Goal: Task Accomplishment & Management: Use online tool/utility

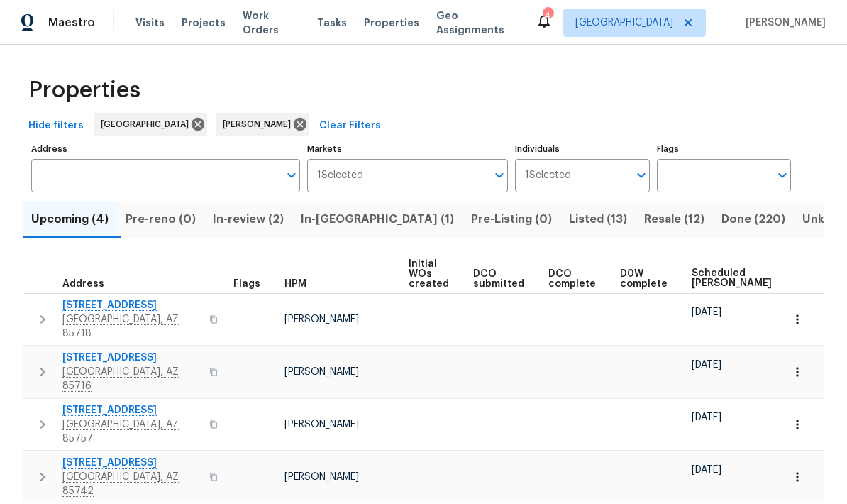
click at [569, 222] on span "Listed (13)" at bounding box center [598, 219] width 58 height 20
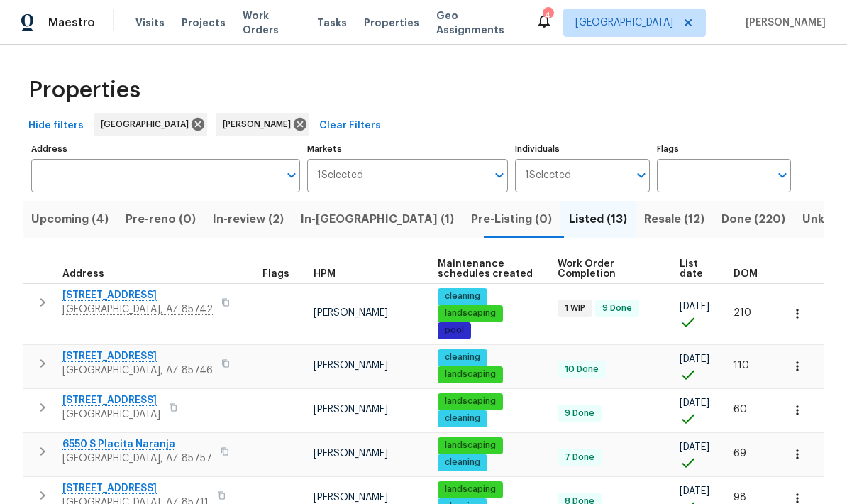
click at [43, 307] on icon "button" at bounding box center [42, 302] width 17 height 17
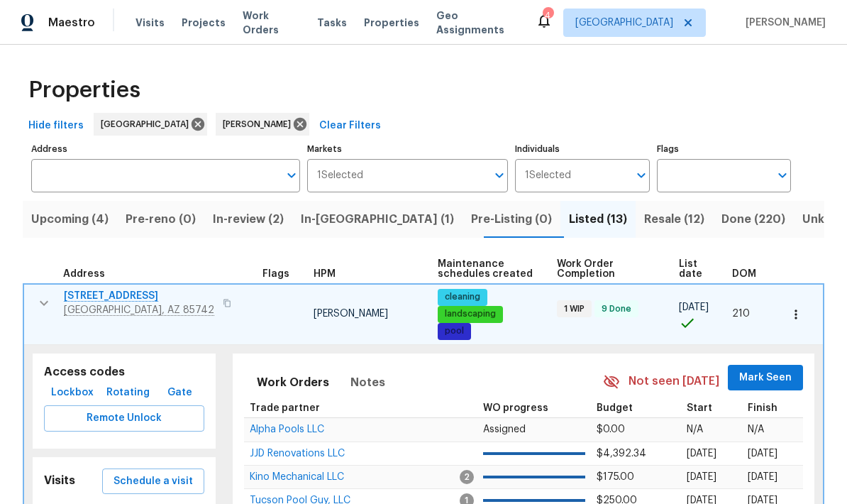
click at [159, 478] on span "Schedule a visit" at bounding box center [153, 482] width 79 height 18
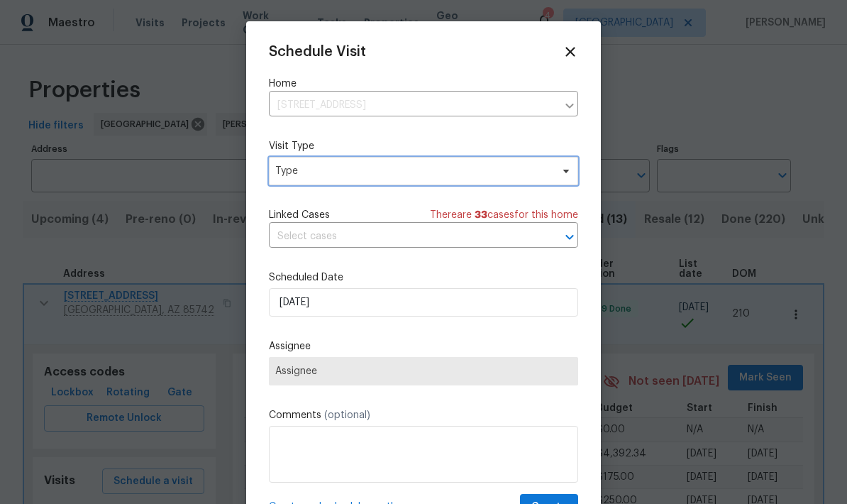
click at [481, 172] on span "Type" at bounding box center [413, 171] width 276 height 14
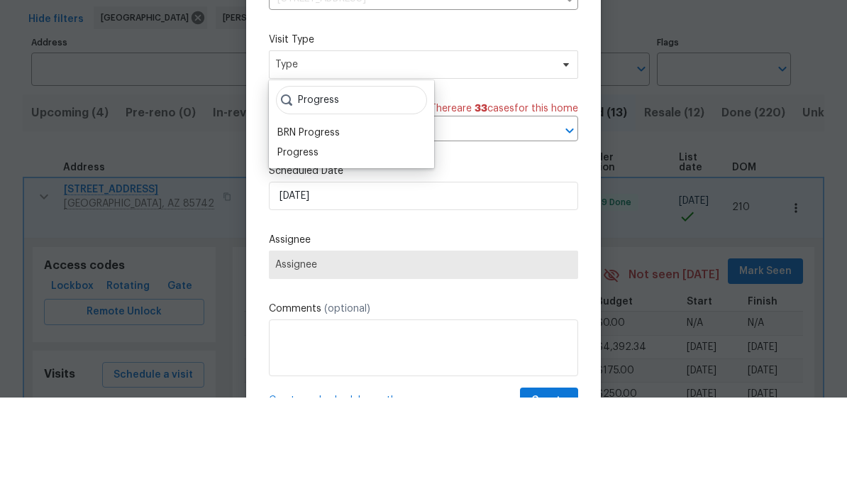
scroll to position [57, 0]
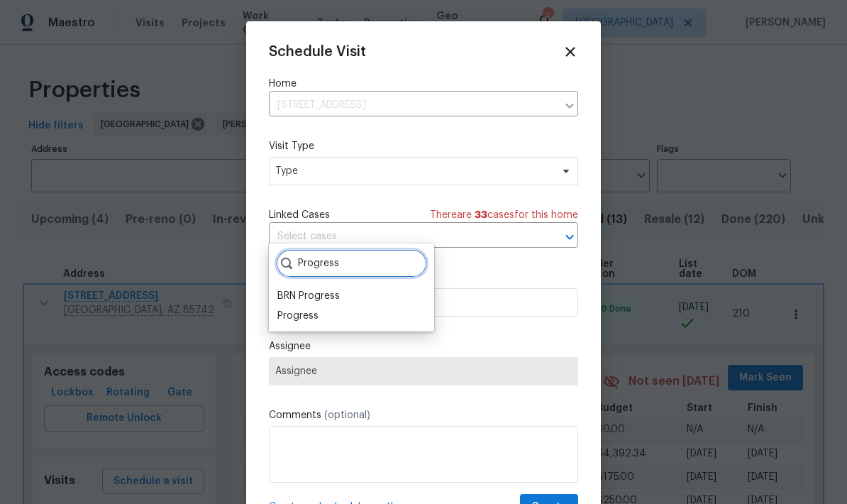
type input "Progress"
click at [290, 309] on div "Progress" at bounding box center [298, 316] width 41 height 14
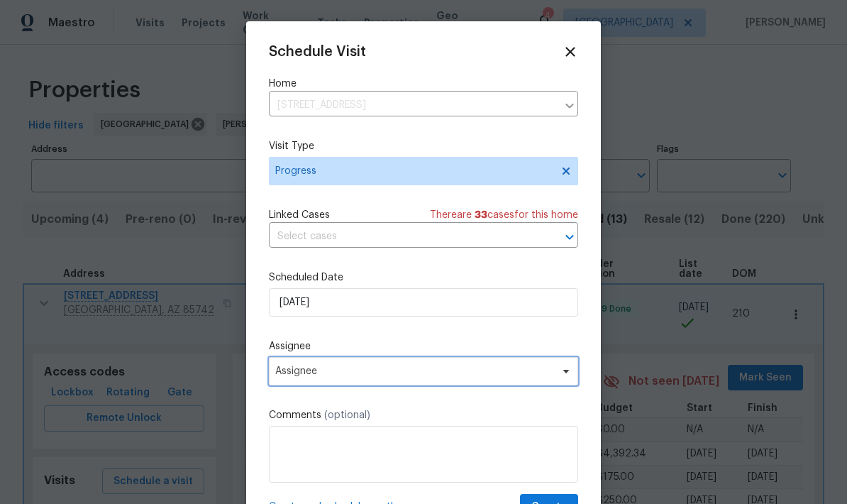
click at [474, 385] on span "Assignee" at bounding box center [423, 371] width 309 height 28
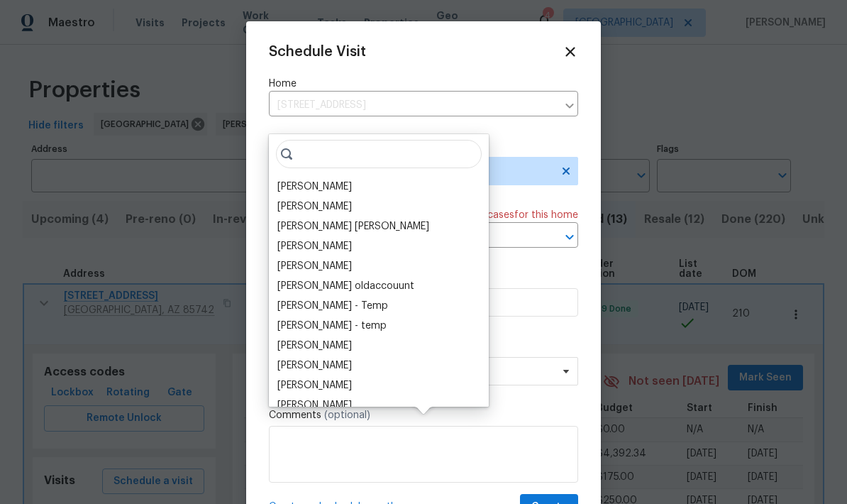
click at [346, 177] on div "[PERSON_NAME]" at bounding box center [379, 187] width 212 height 20
click at [391, 177] on div "[PERSON_NAME]" at bounding box center [379, 187] width 212 height 20
click at [442, 177] on div "[PERSON_NAME]" at bounding box center [379, 187] width 212 height 20
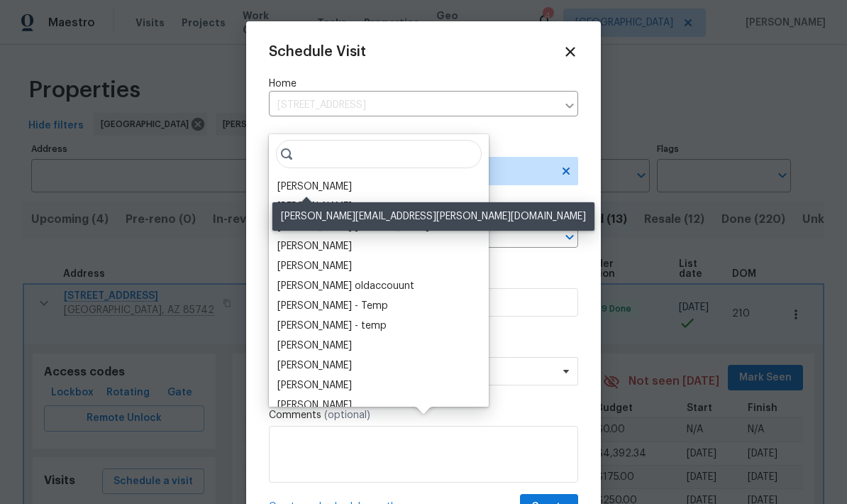
click at [326, 180] on div "[PERSON_NAME]" at bounding box center [315, 187] width 75 height 14
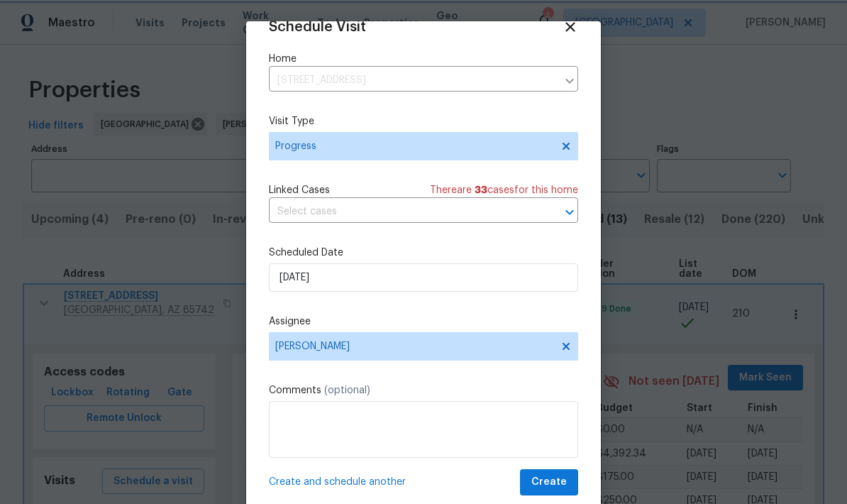
scroll to position [28, 0]
click at [558, 482] on span "Create" at bounding box center [549, 482] width 35 height 18
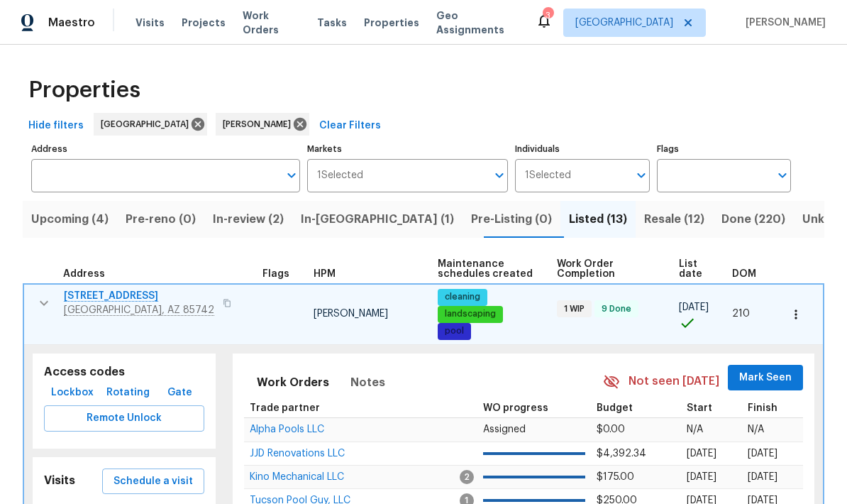
click at [43, 295] on icon "button" at bounding box center [43, 303] width 17 height 17
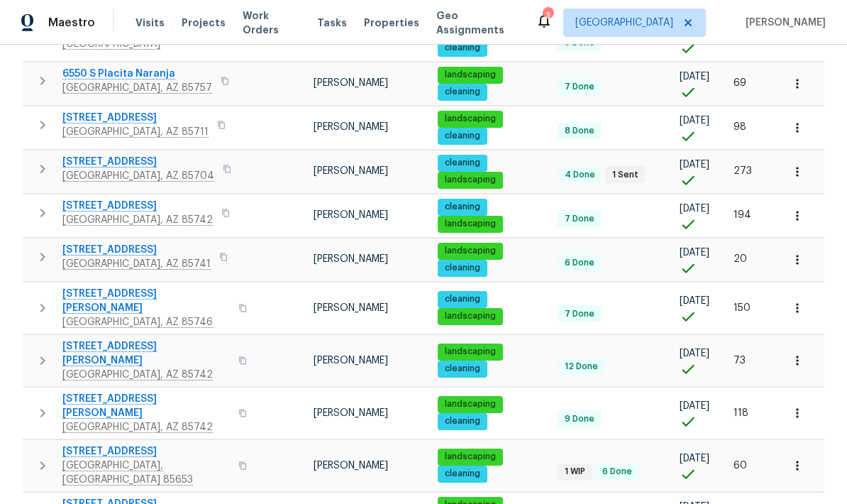
scroll to position [370, 0]
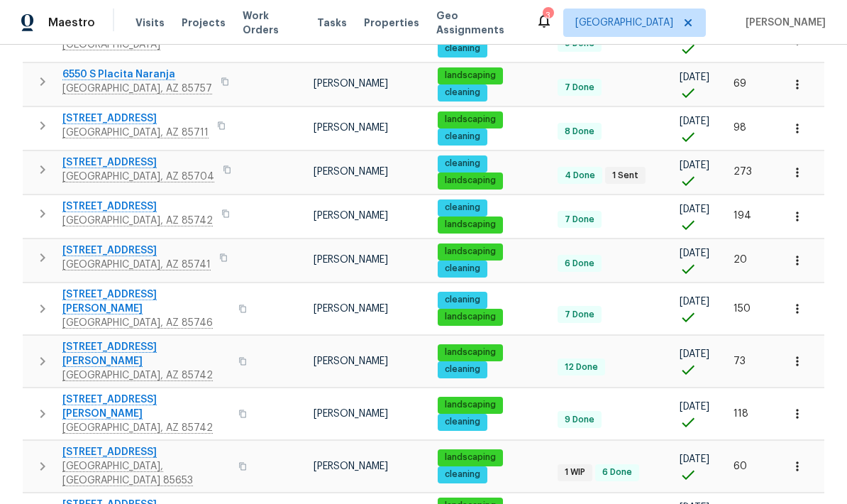
click at [89, 445] on span "12496 N Starthroat Dr" at bounding box center [146, 452] width 168 height 14
click at [42, 405] on icon "button" at bounding box center [42, 413] width 17 height 17
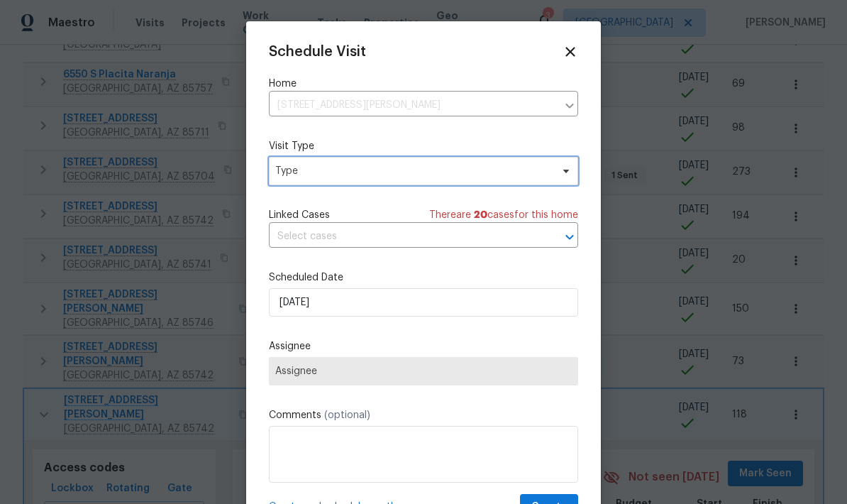
click at [443, 169] on span "Type" at bounding box center [413, 171] width 276 height 14
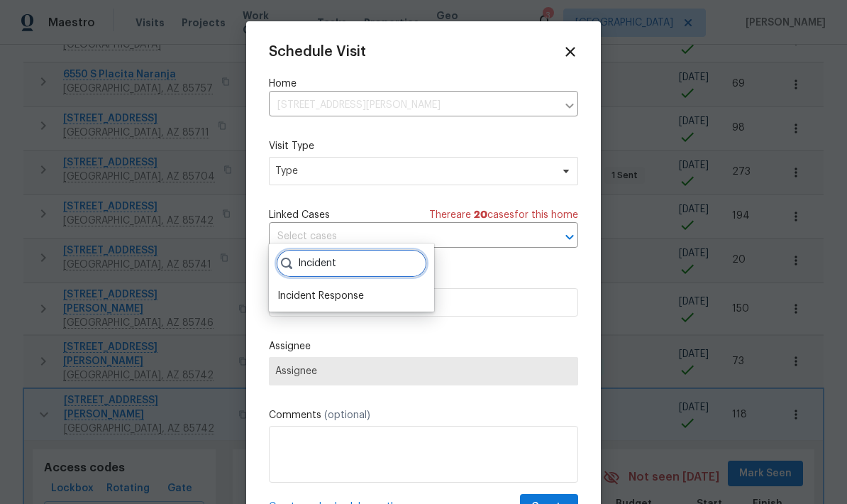
type input "Incident"
click at [298, 289] on div "Incident Response" at bounding box center [321, 296] width 87 height 14
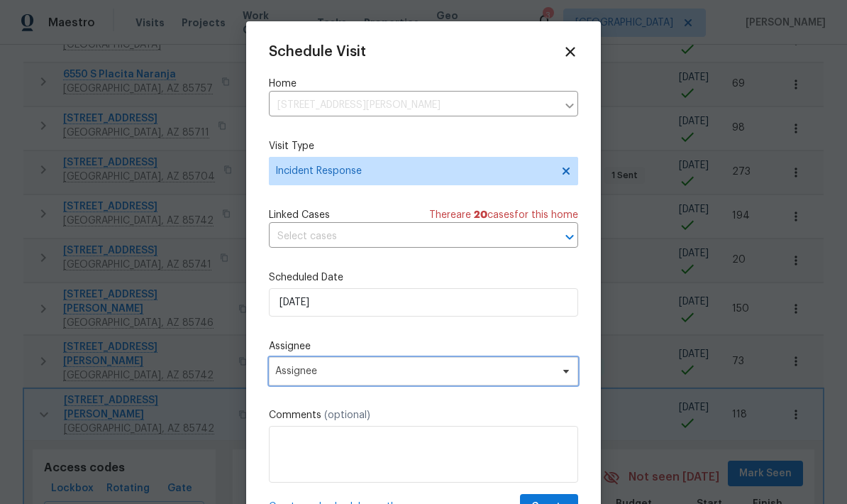
click at [282, 376] on span "Assignee" at bounding box center [414, 371] width 278 height 11
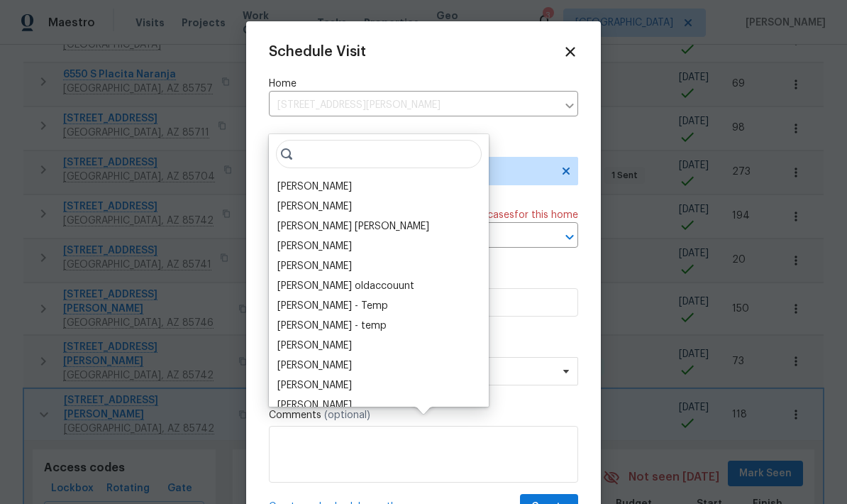
click at [344, 177] on div "[PERSON_NAME]" at bounding box center [379, 187] width 212 height 20
click at [323, 180] on div "[PERSON_NAME]" at bounding box center [315, 187] width 75 height 14
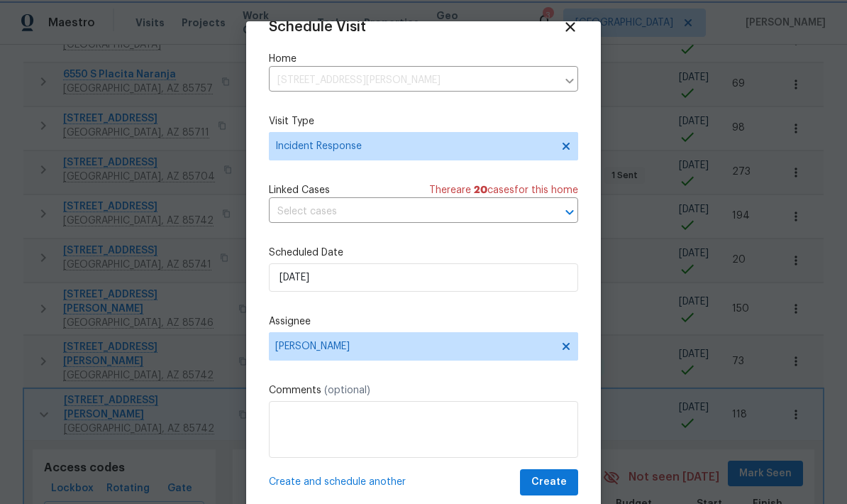
scroll to position [28, 0]
click at [556, 481] on span "Create" at bounding box center [549, 482] width 35 height 18
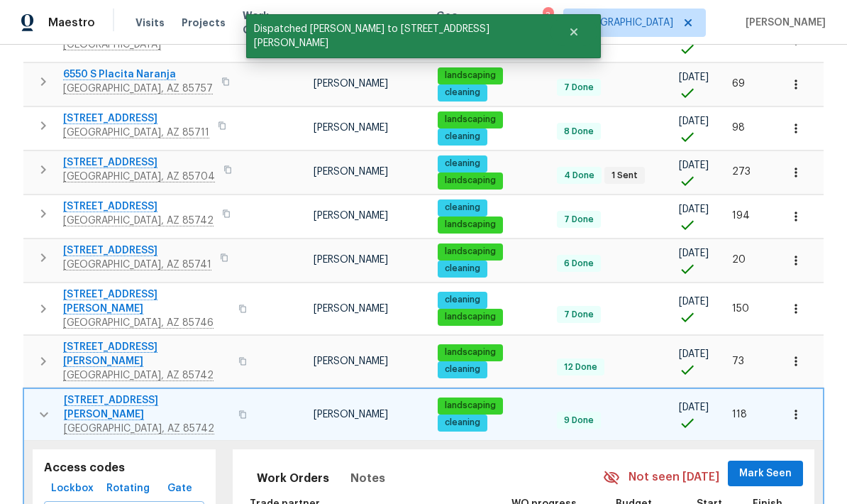
scroll to position [373, 0]
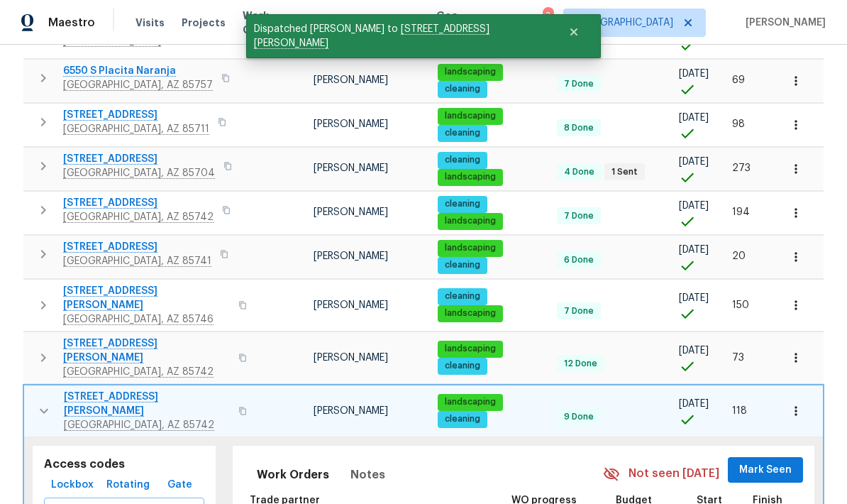
click at [45, 408] on icon "button" at bounding box center [44, 410] width 9 height 5
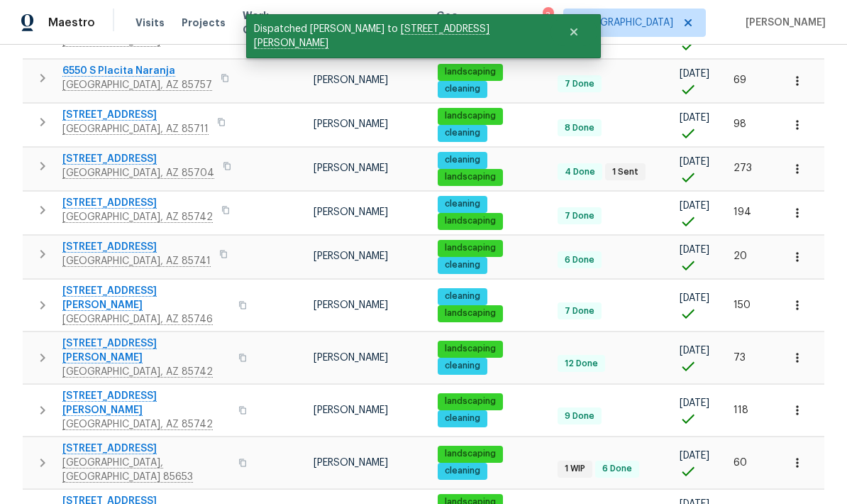
scroll to position [370, 0]
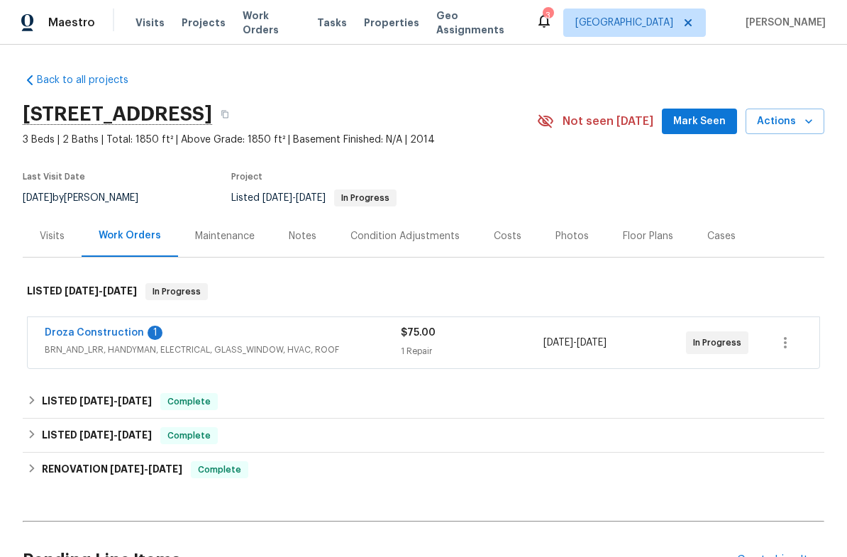
click at [194, 343] on span "BRN_AND_LRR, HANDYMAN, ELECTRICAL, GLASS_WINDOW, HVAC, ROOF" at bounding box center [223, 350] width 356 height 14
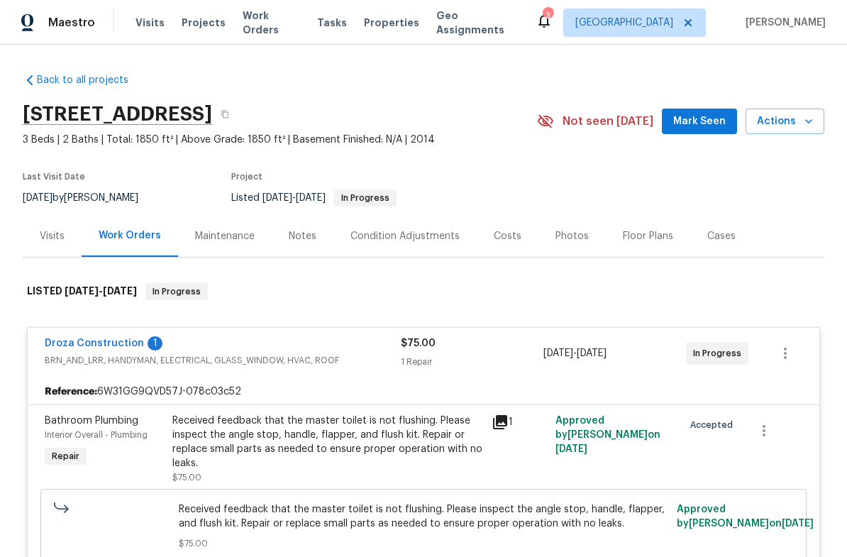
click at [199, 354] on span "BRN_AND_LRR, HANDYMAN, ELECTRICAL, GLASS_WINDOW, HVAC, ROOF" at bounding box center [223, 360] width 356 height 14
